Goal: Task Accomplishment & Management: Complete application form

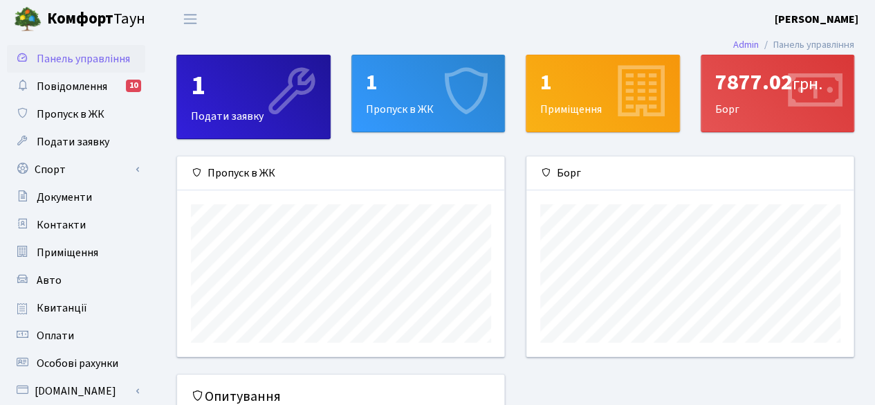
scroll to position [199, 328]
click at [434, 86] on icon at bounding box center [465, 93] width 66 height 66
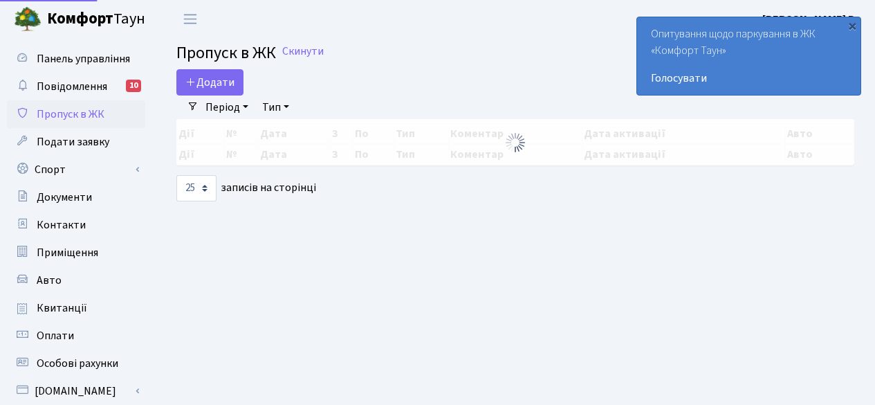
select select "25"
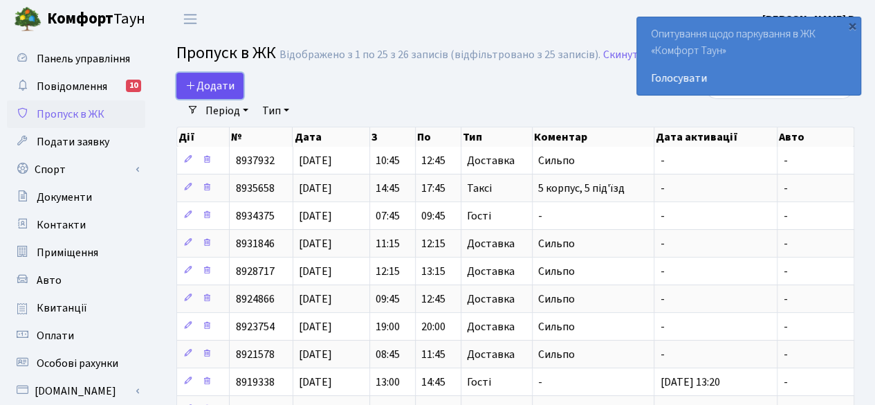
click at [214, 91] on span "Додати" at bounding box center [209, 85] width 49 height 15
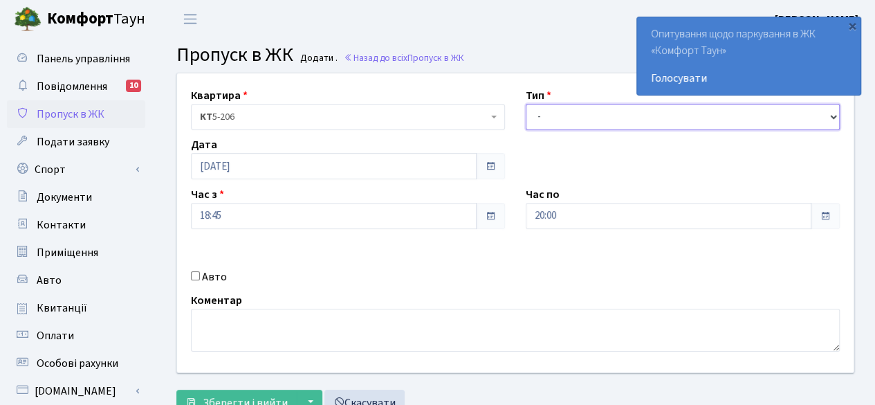
click at [592, 118] on select "- Доставка Таксі Гості Сервіс" at bounding box center [683, 117] width 314 height 26
select select "3"
click at [526, 104] on select "- Доставка Таксі Гості Сервіс" at bounding box center [683, 117] width 314 height 26
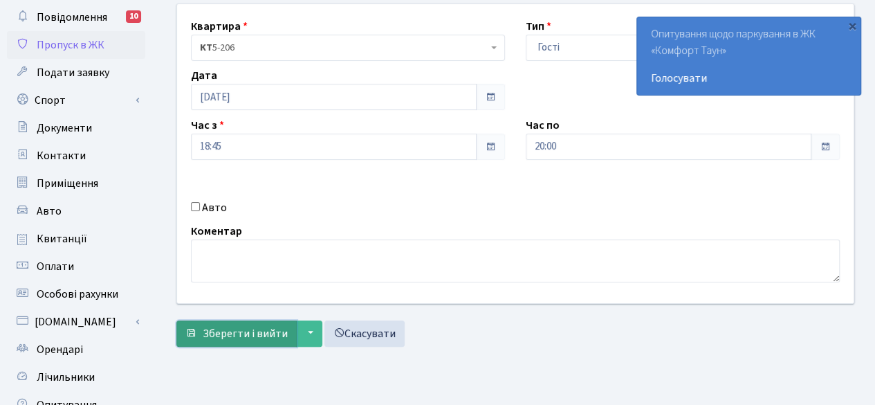
click at [242, 326] on span "Зберегти і вийти" at bounding box center [245, 333] width 85 height 15
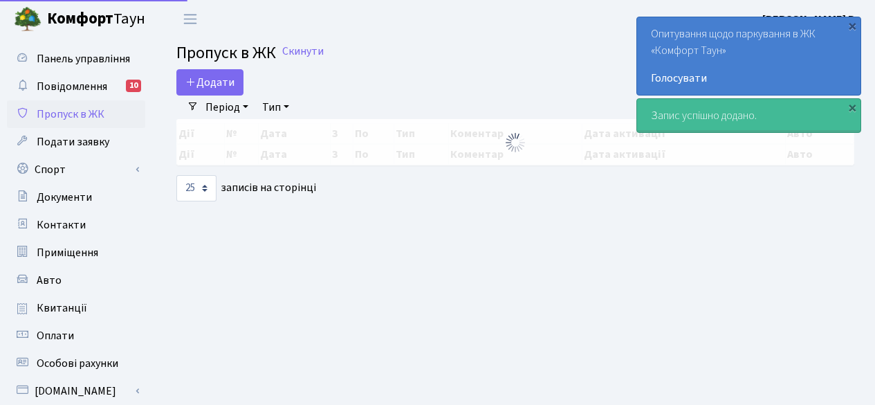
select select "25"
